Goal: Contribute content: Add original content to the website for others to see

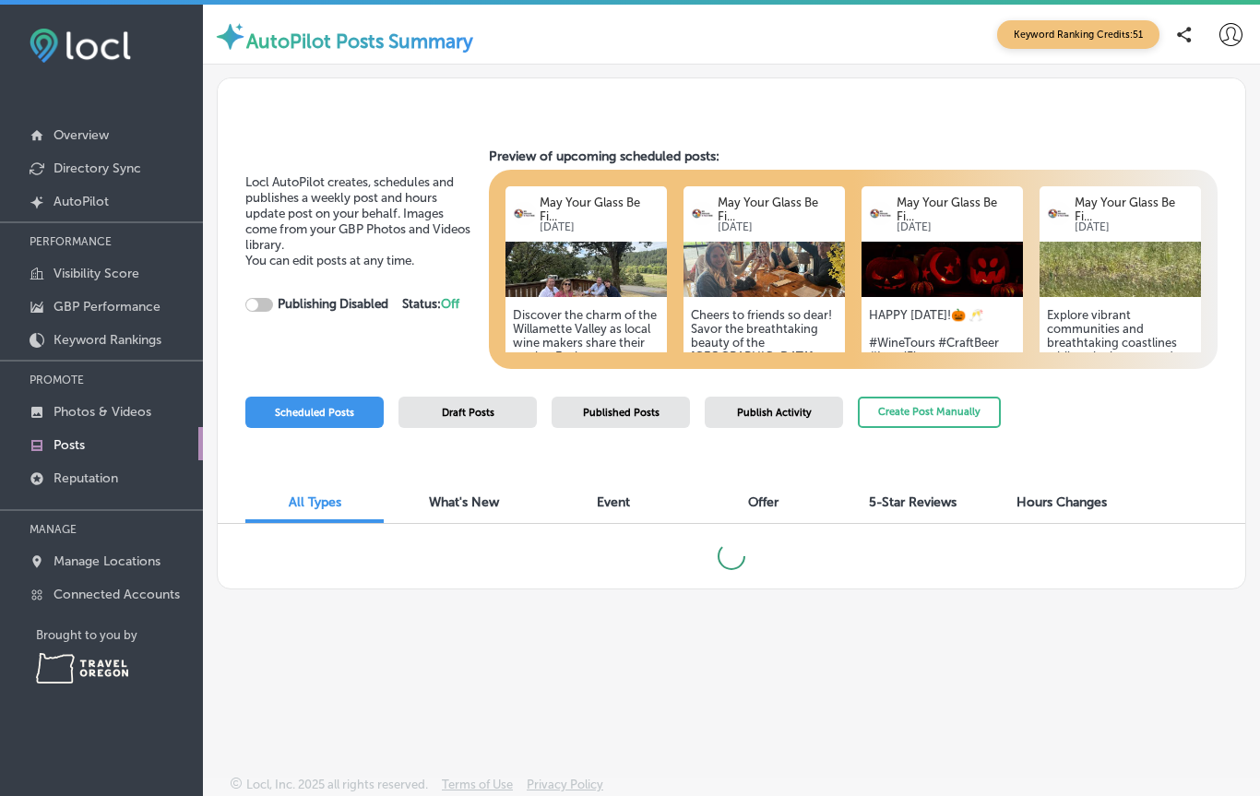
checkbox input "true"
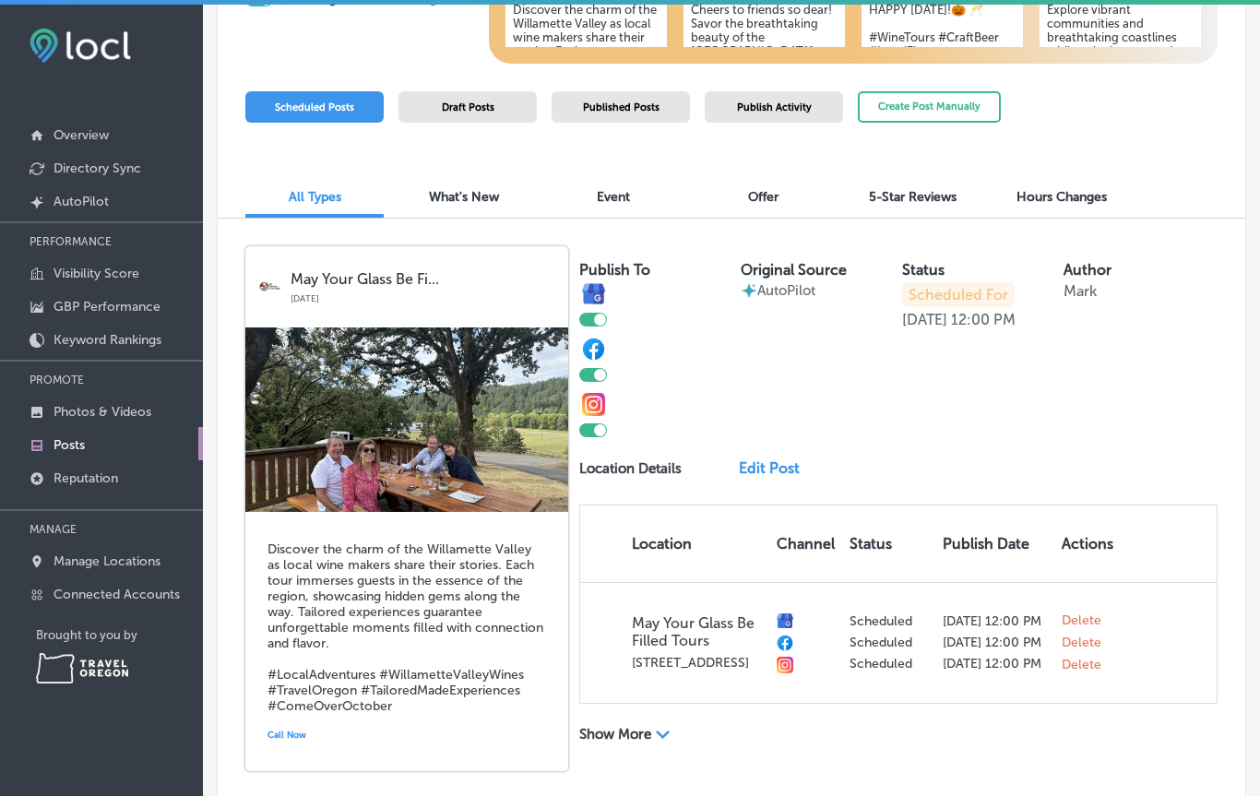
scroll to position [323, 0]
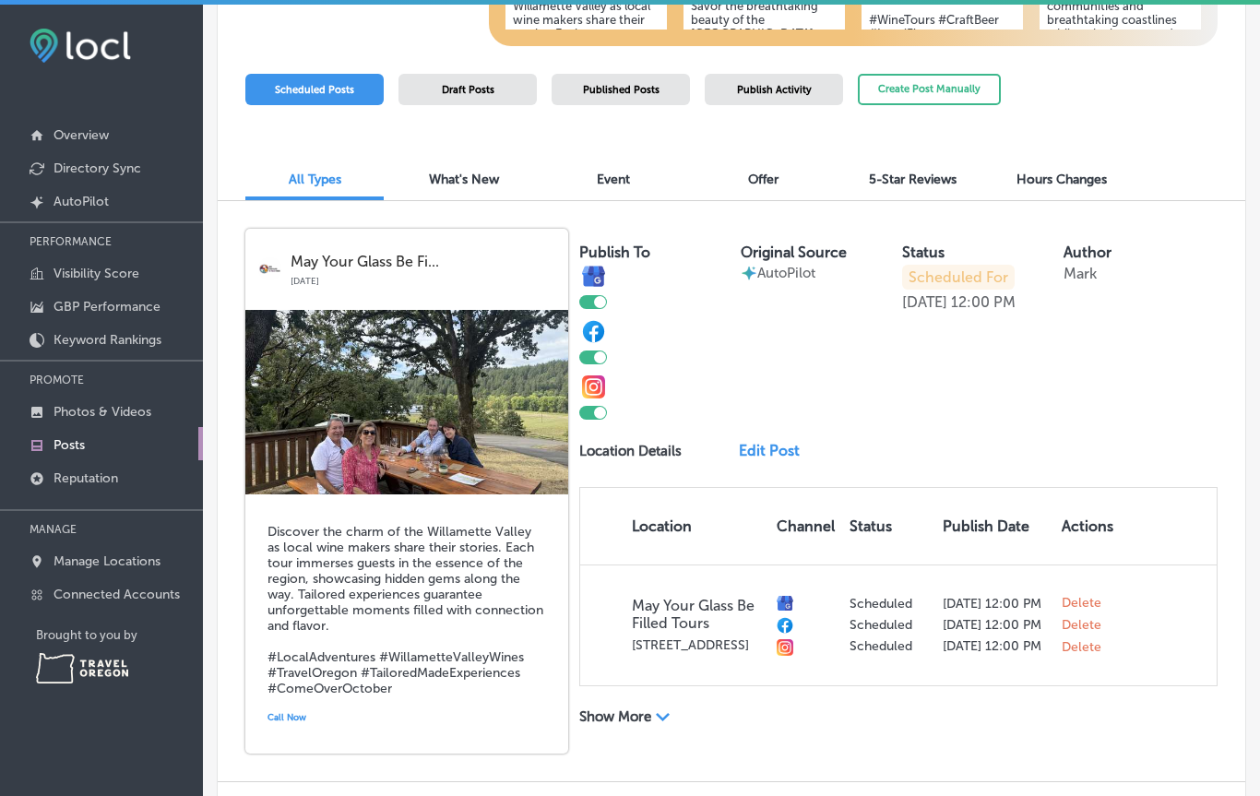
click at [782, 452] on link "Edit Post" at bounding box center [775, 451] width 72 height 18
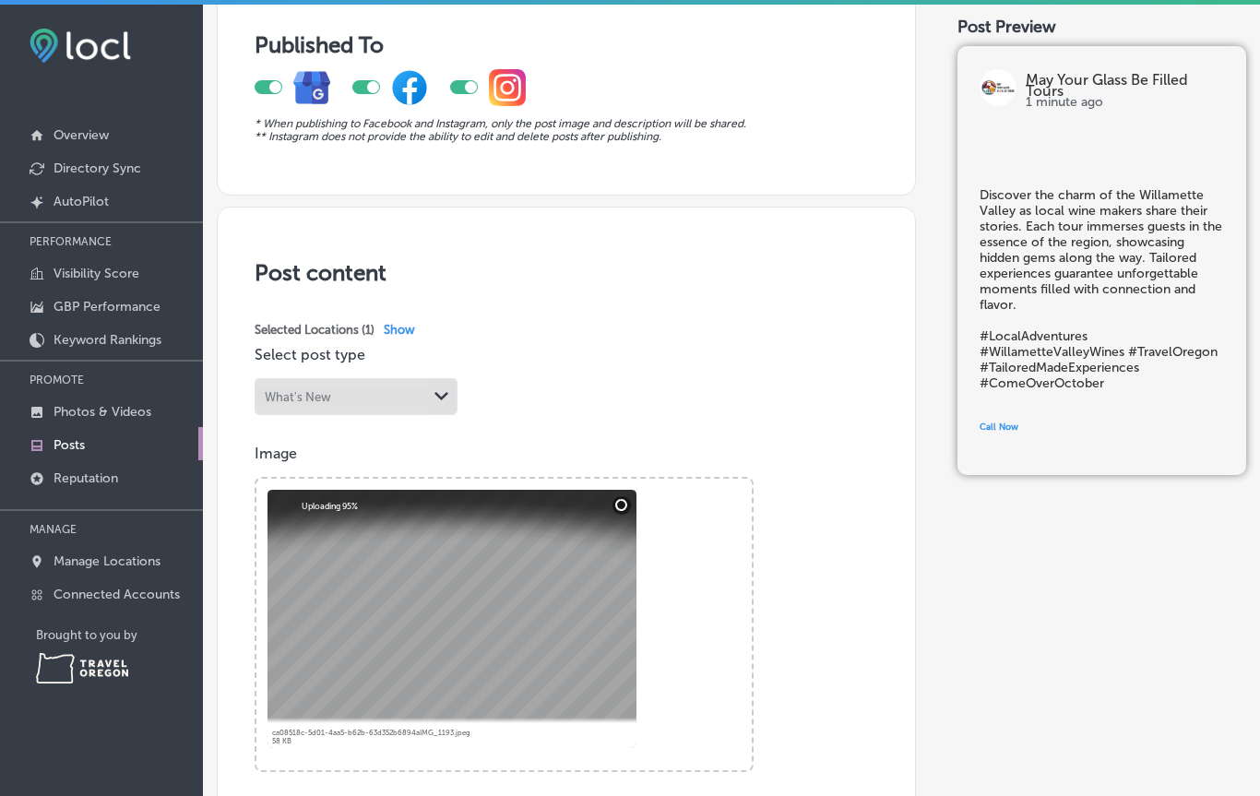
scroll to position [147, 0]
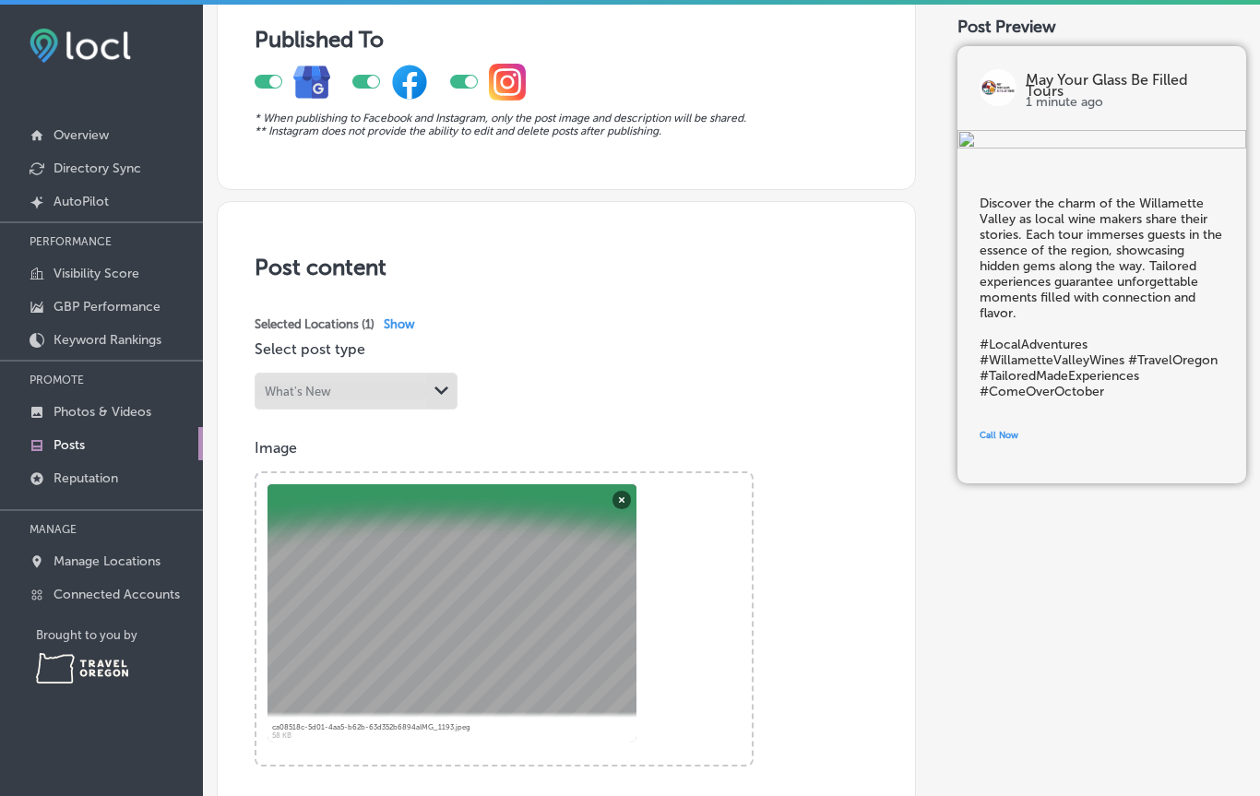
click at [613, 504] on button "Remove" at bounding box center [622, 499] width 18 height 18
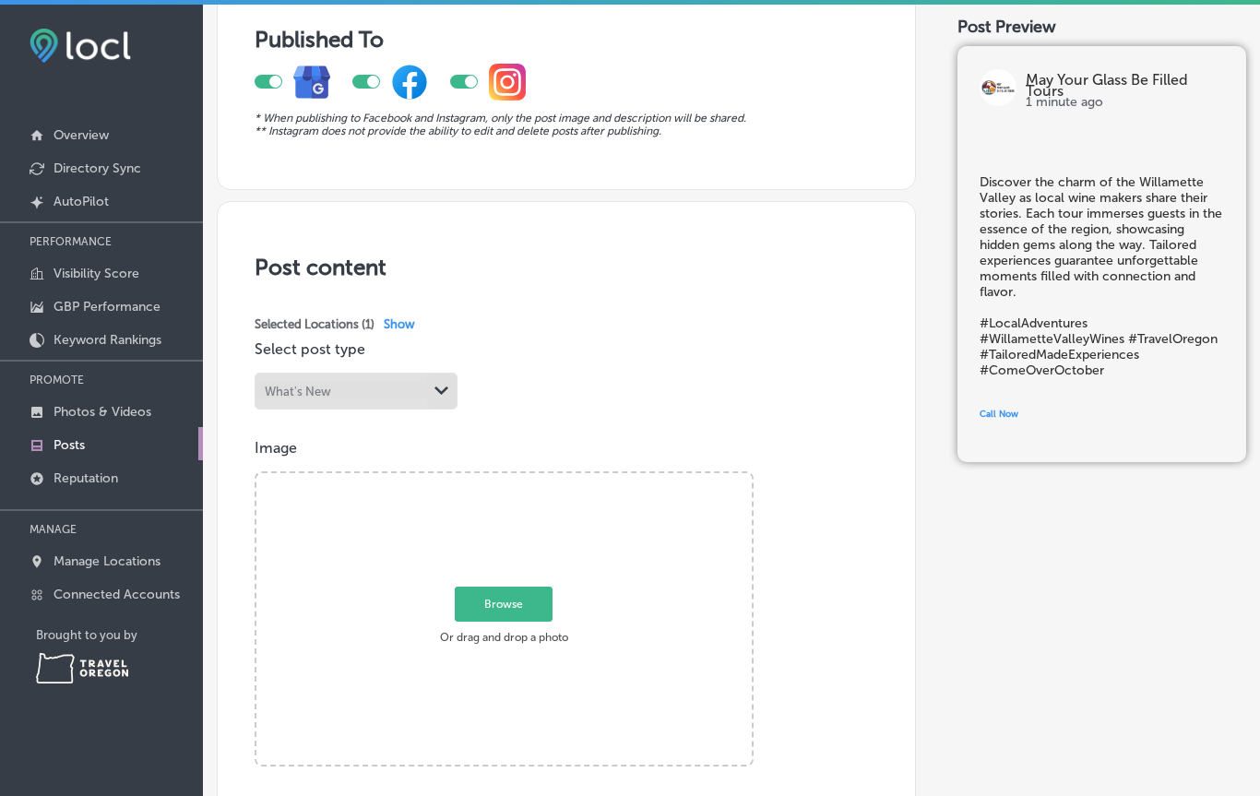
click at [525, 607] on span "Browse" at bounding box center [504, 604] width 98 height 35
click at [525, 479] on input "Browse Or drag and drop a photo" at bounding box center [504, 476] width 495 height 6
type input "C:\fakepath\IMG_1389.jpeg"
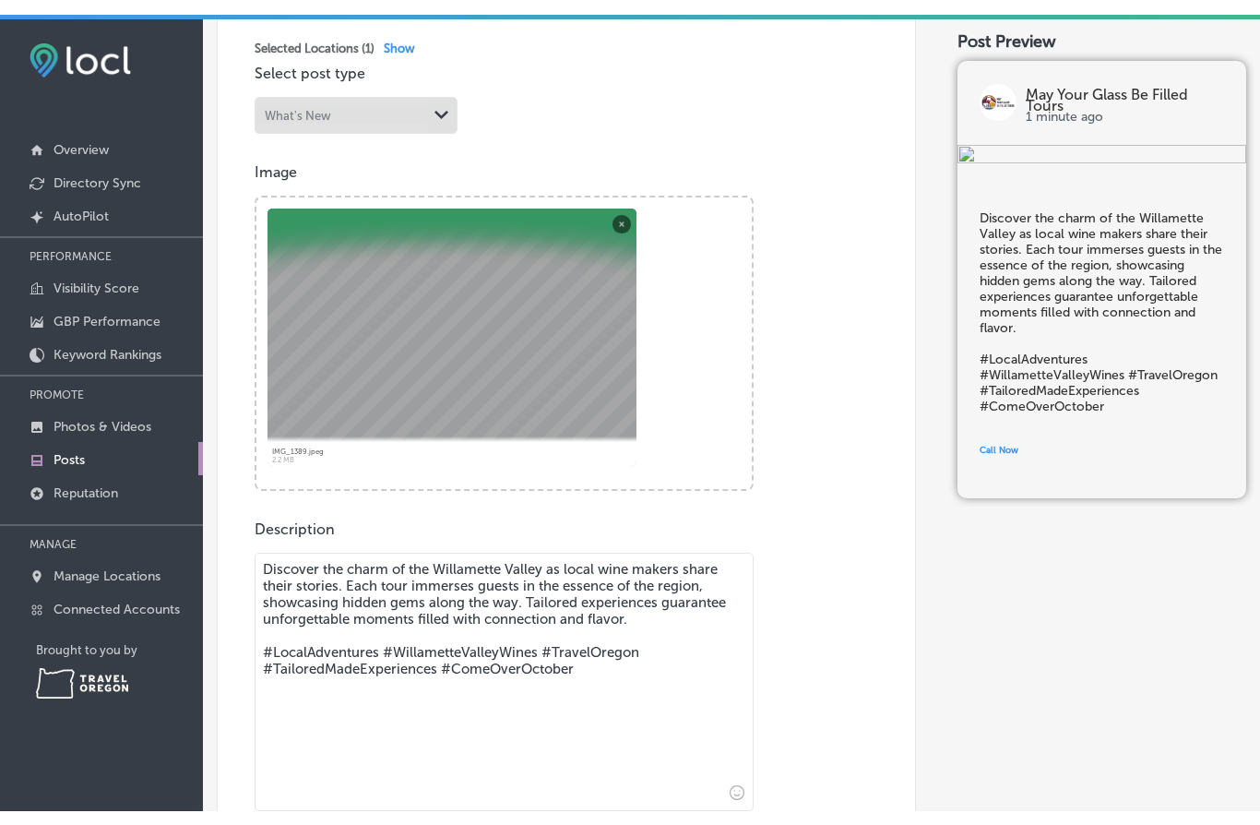
scroll to position [441, 0]
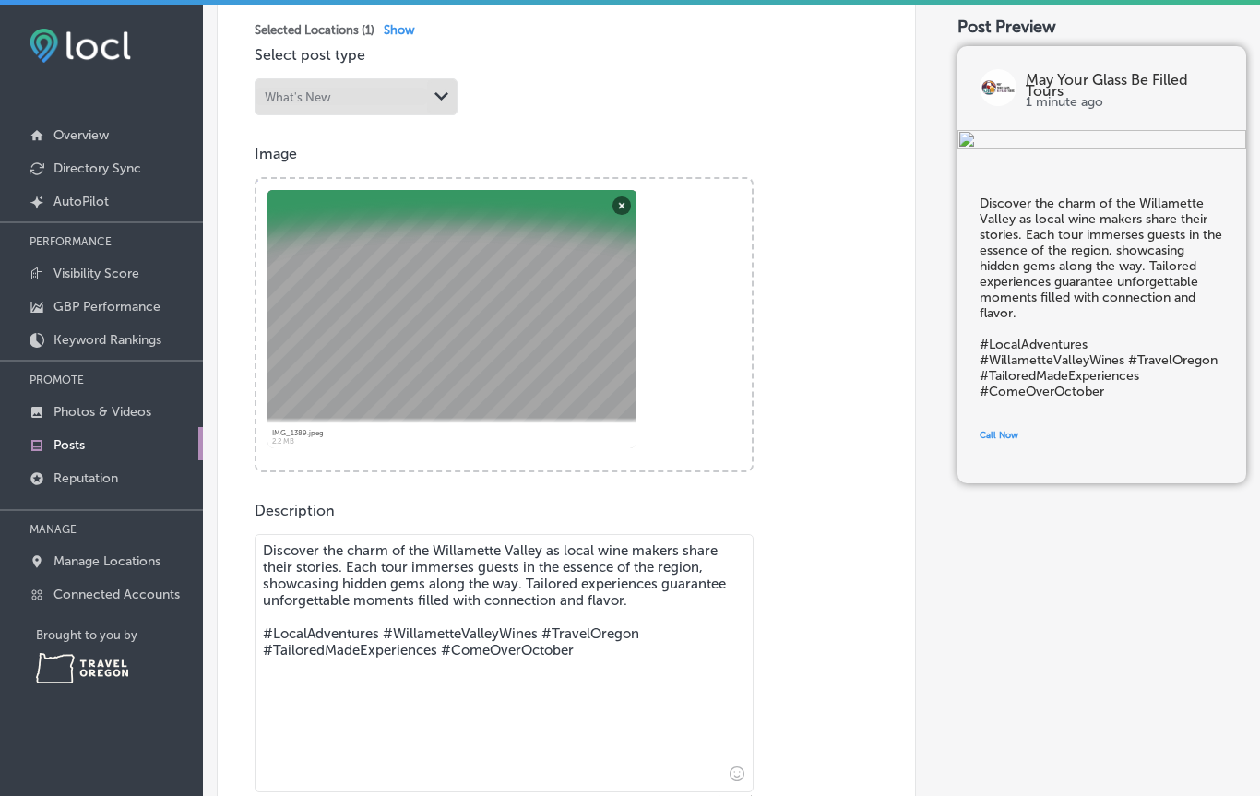
click at [515, 590] on textarea "Discover the charm of the Willamette Valley as local wine makers share their st…" at bounding box center [504, 663] width 499 height 258
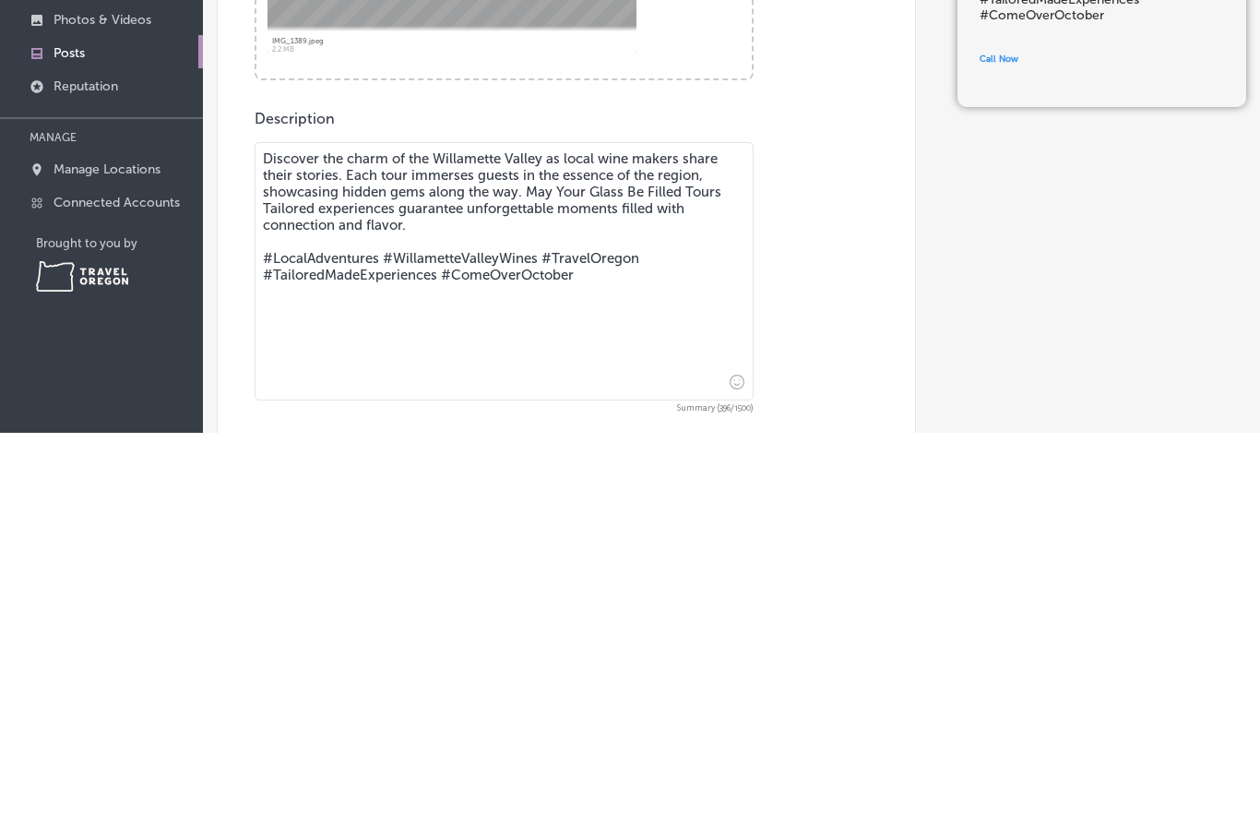
click at [311, 534] on textarea "Discover the charm of the Willamette Valley as local wine makers share their st…" at bounding box center [504, 663] width 499 height 258
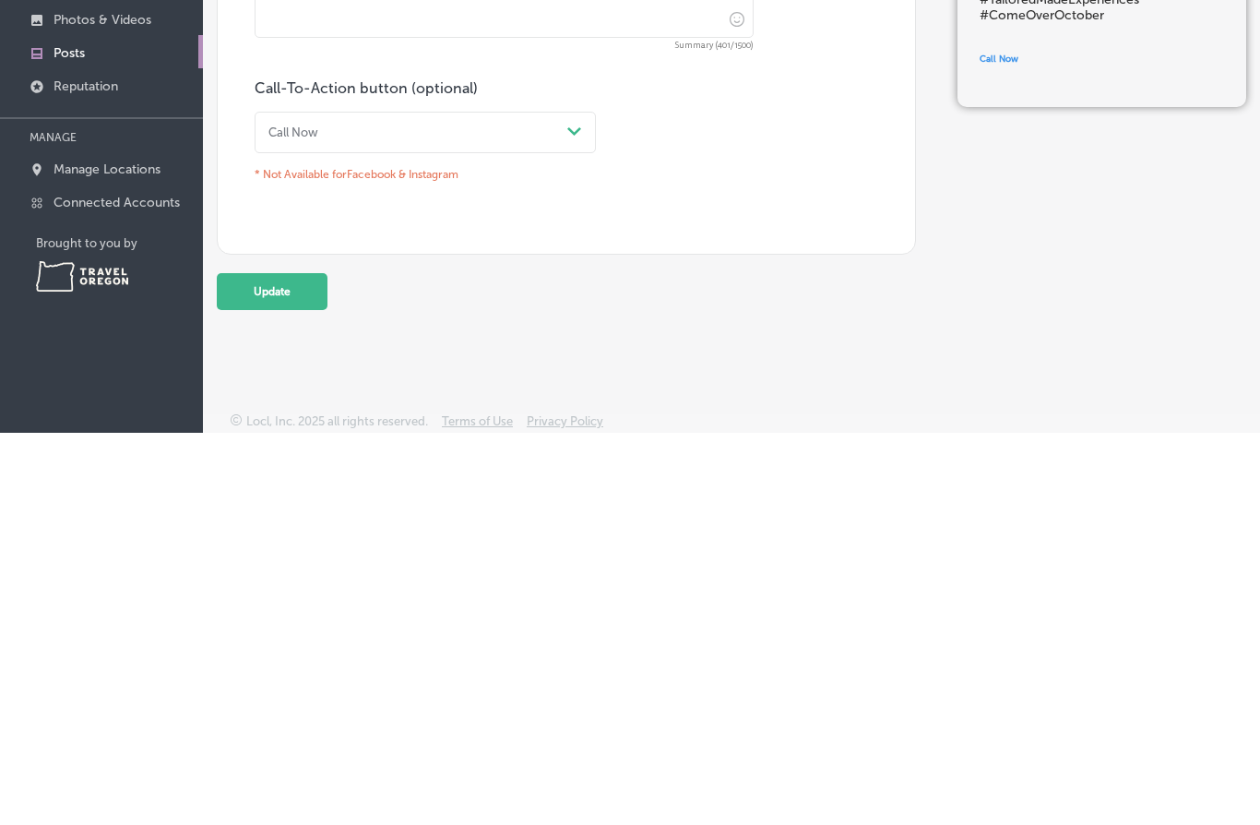
scroll to position [814, 0]
type textarea "Discover the charm of the Willamette Valley as local wine makers share their st…"
click at [776, 321] on div "Published To * When publishing to Facebook and Instagram, only the post image a…" at bounding box center [566, 12] width 699 height 1415
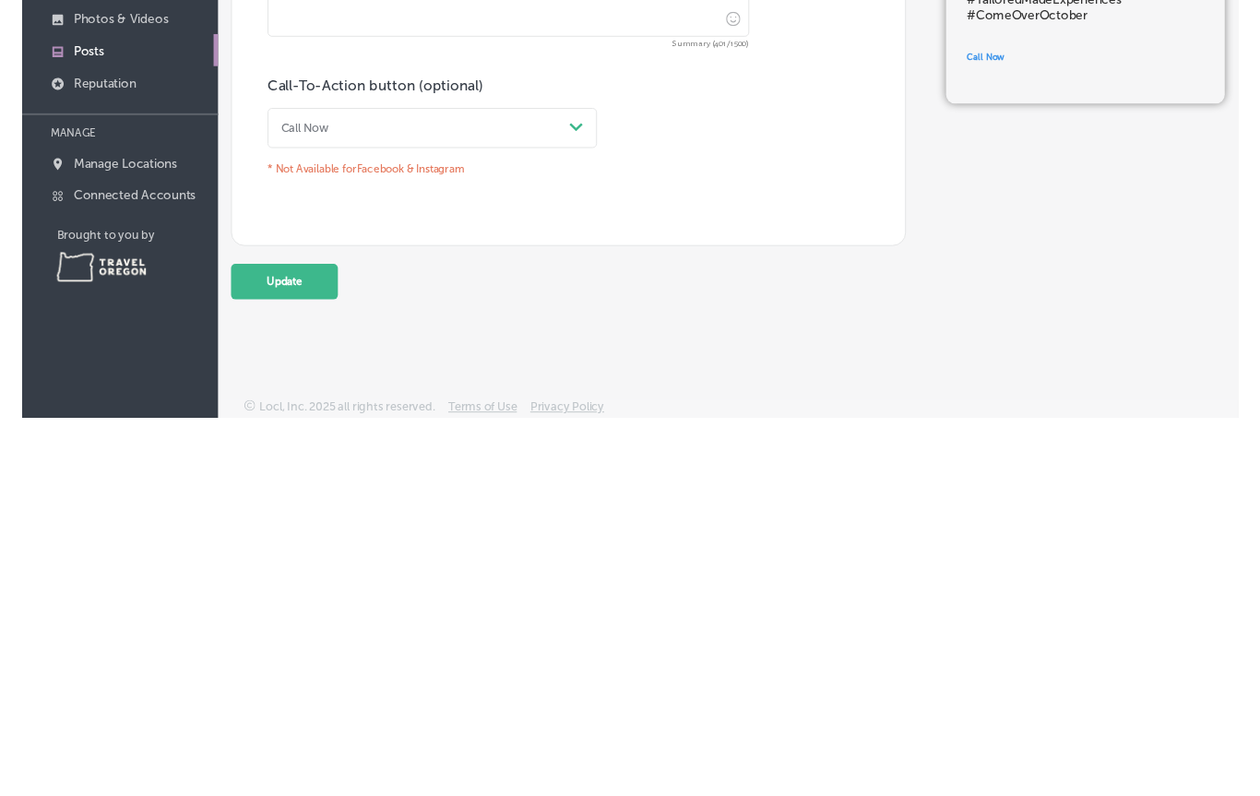
scroll to position [5, 0]
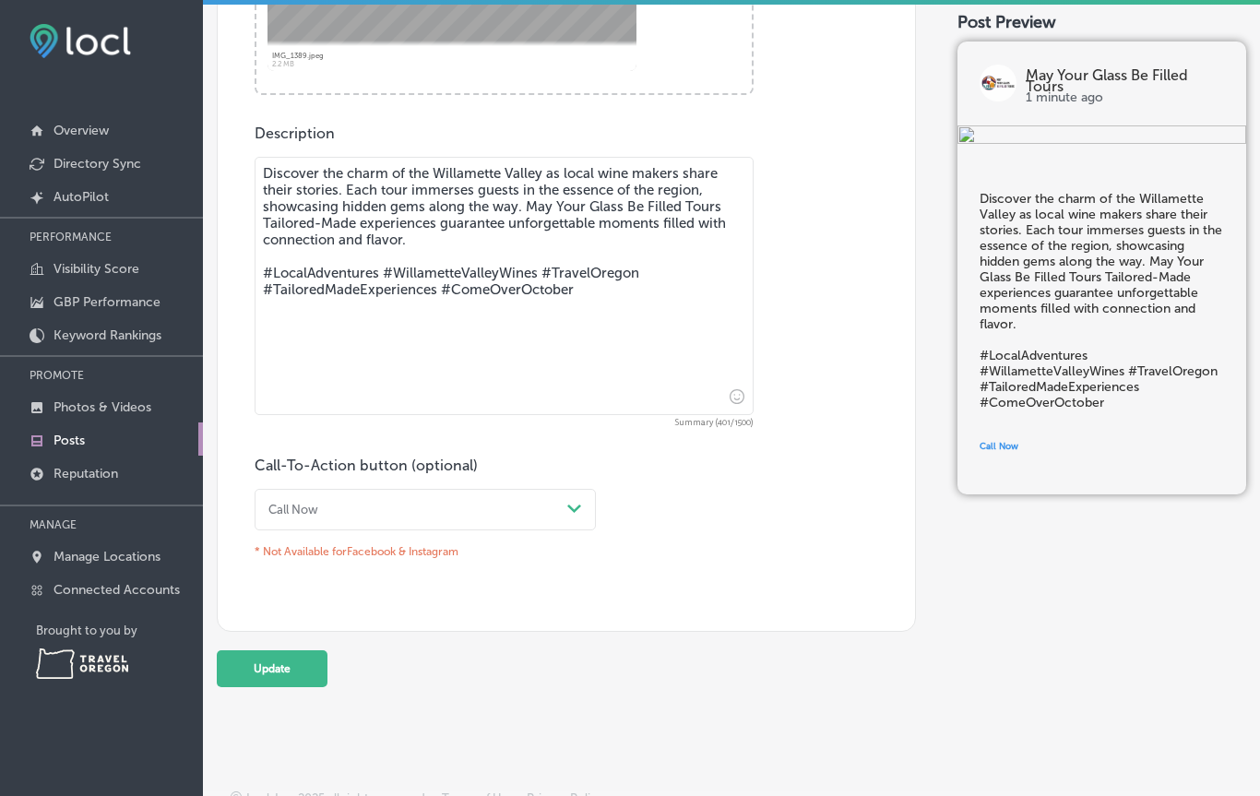
click at [292, 674] on button "Update" at bounding box center [272, 668] width 111 height 37
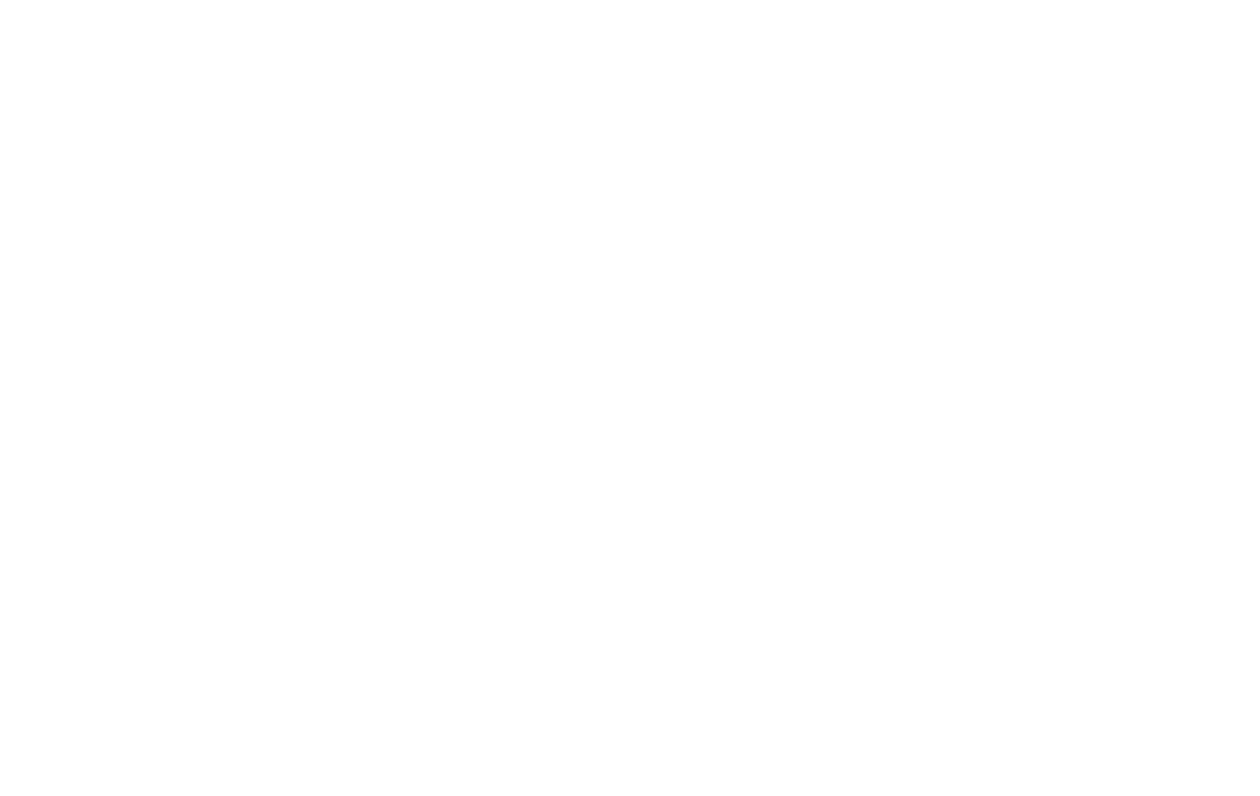
scroll to position [0, 0]
